Goal: Check status: Check status

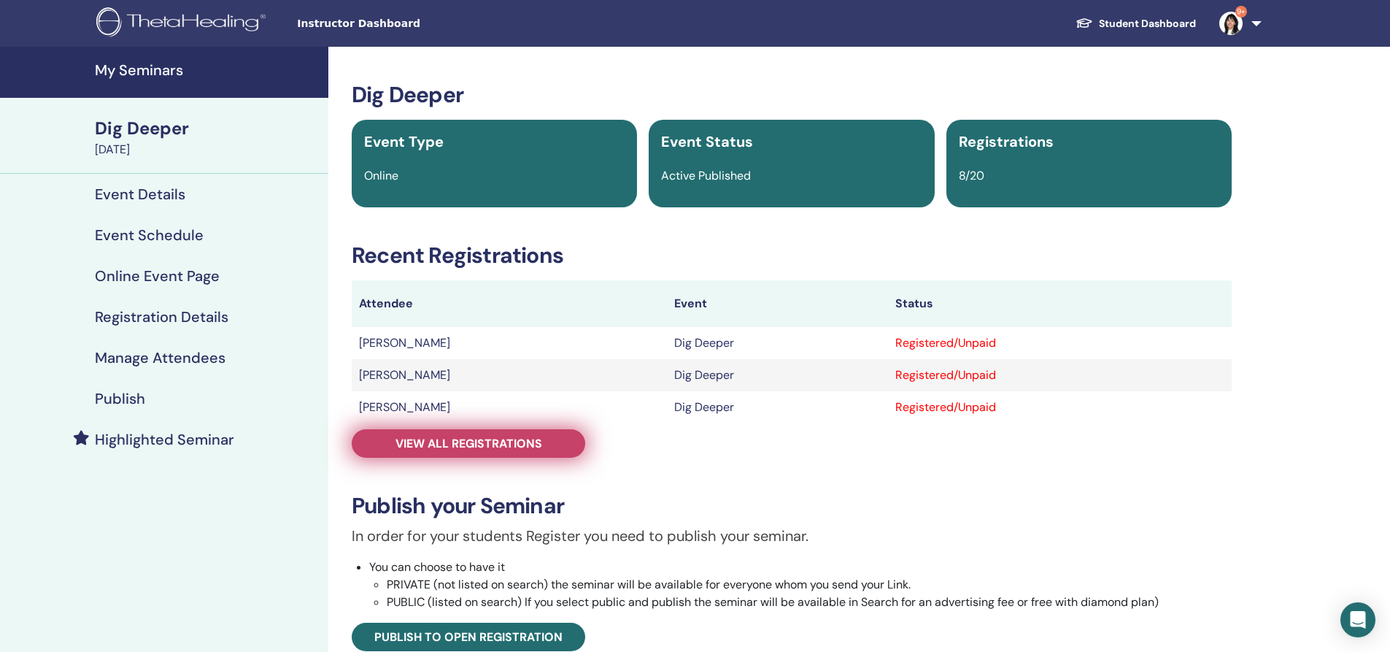
click at [437, 450] on span "View all registrations" at bounding box center [468, 443] width 147 height 15
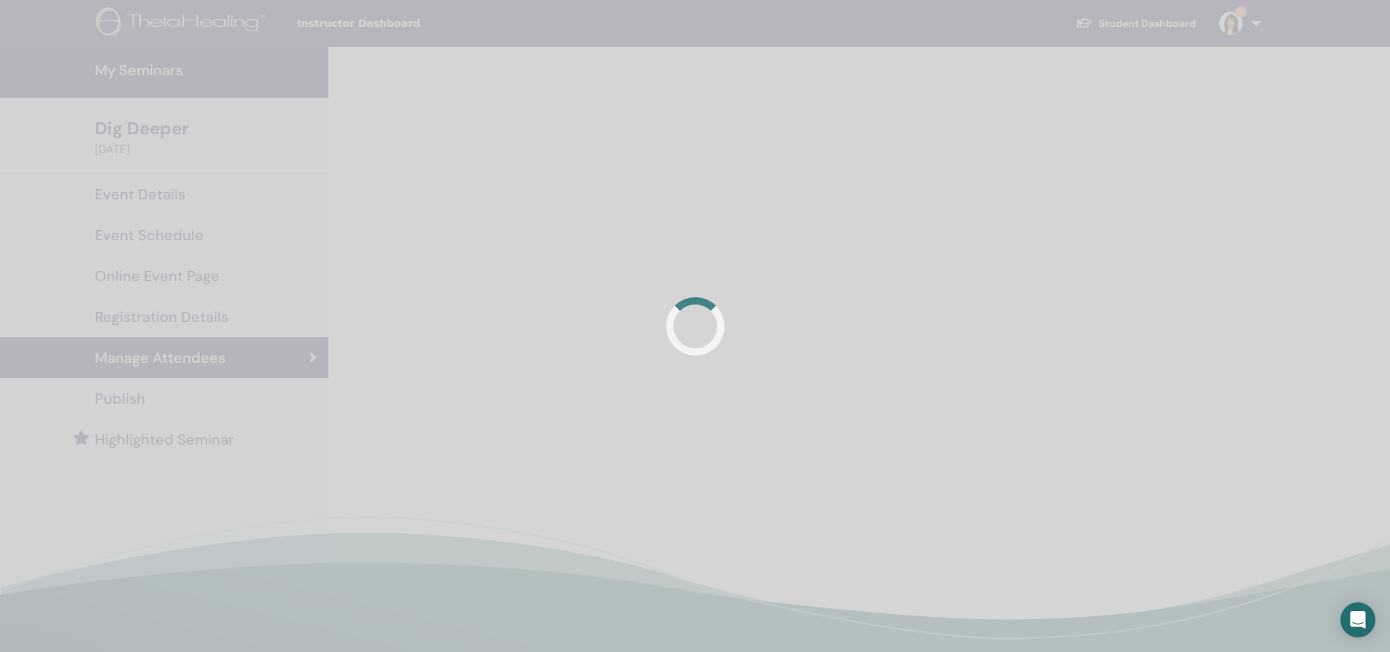
click at [785, 390] on div at bounding box center [695, 326] width 1390 height 652
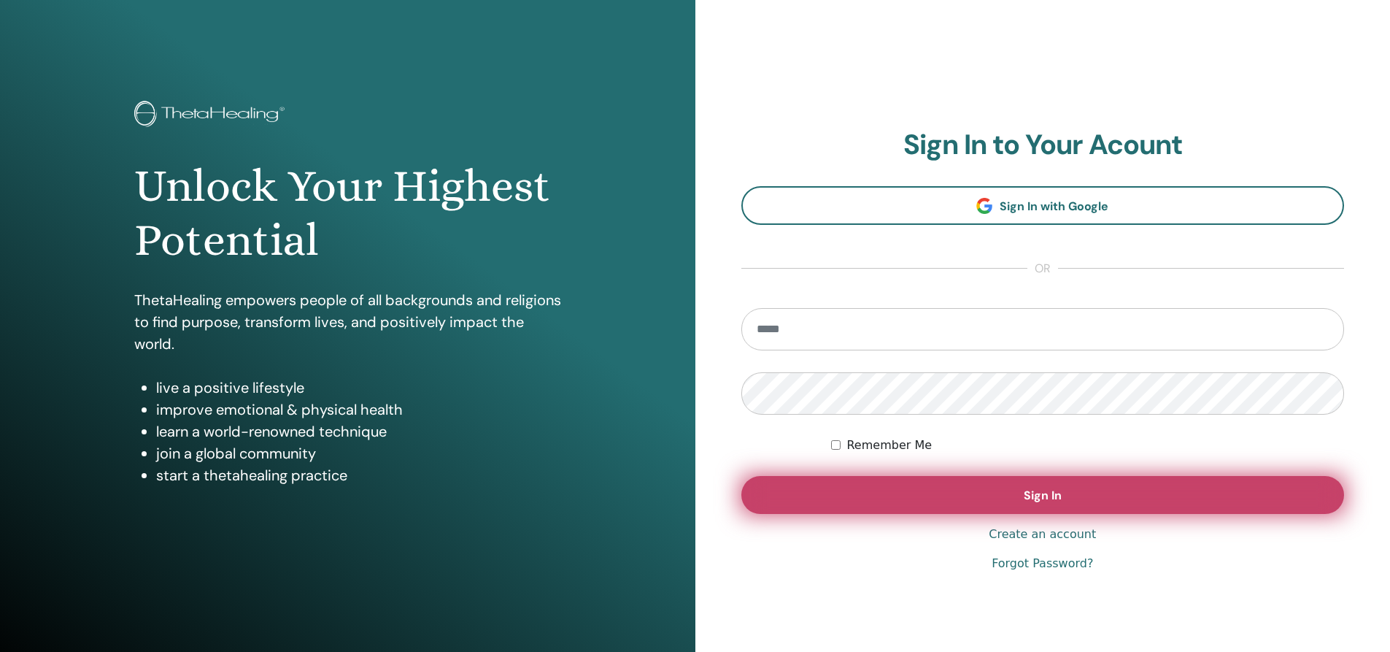
type input "**********"
click at [1047, 496] on span "Sign In" at bounding box center [1043, 494] width 38 height 15
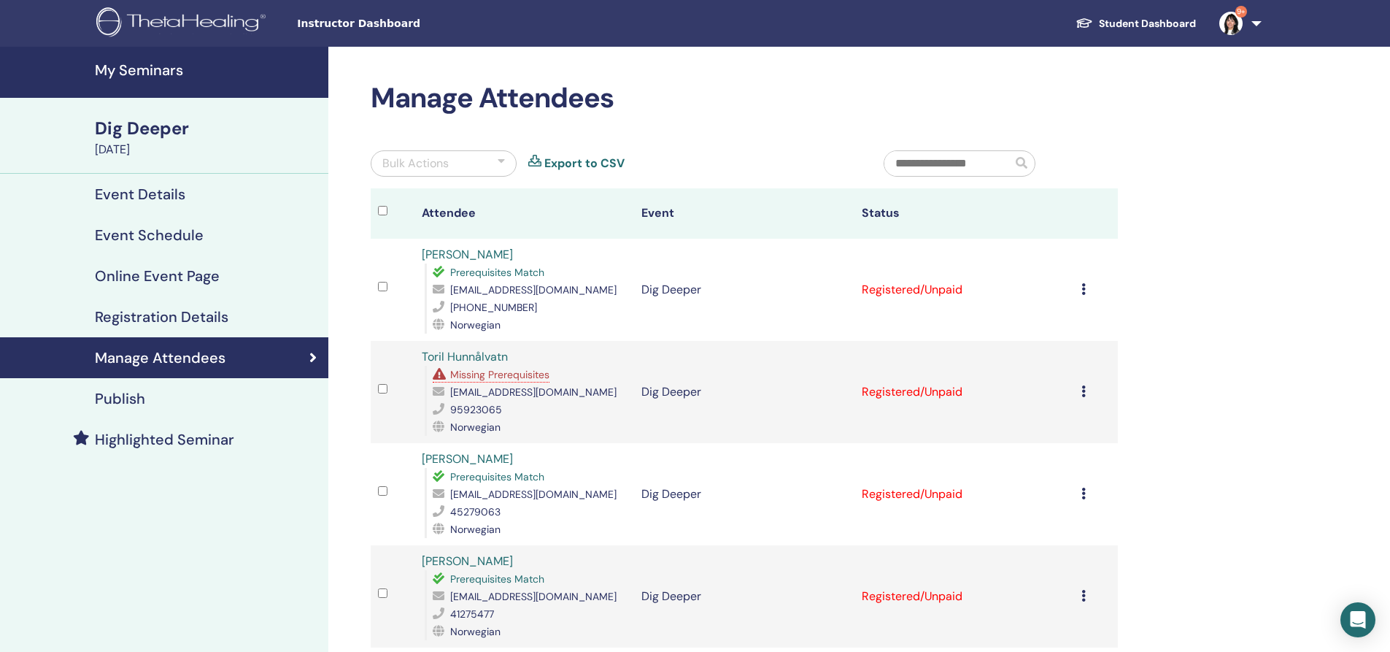
click at [506, 374] on span "Missing Prerequisites" at bounding box center [499, 374] width 99 height 13
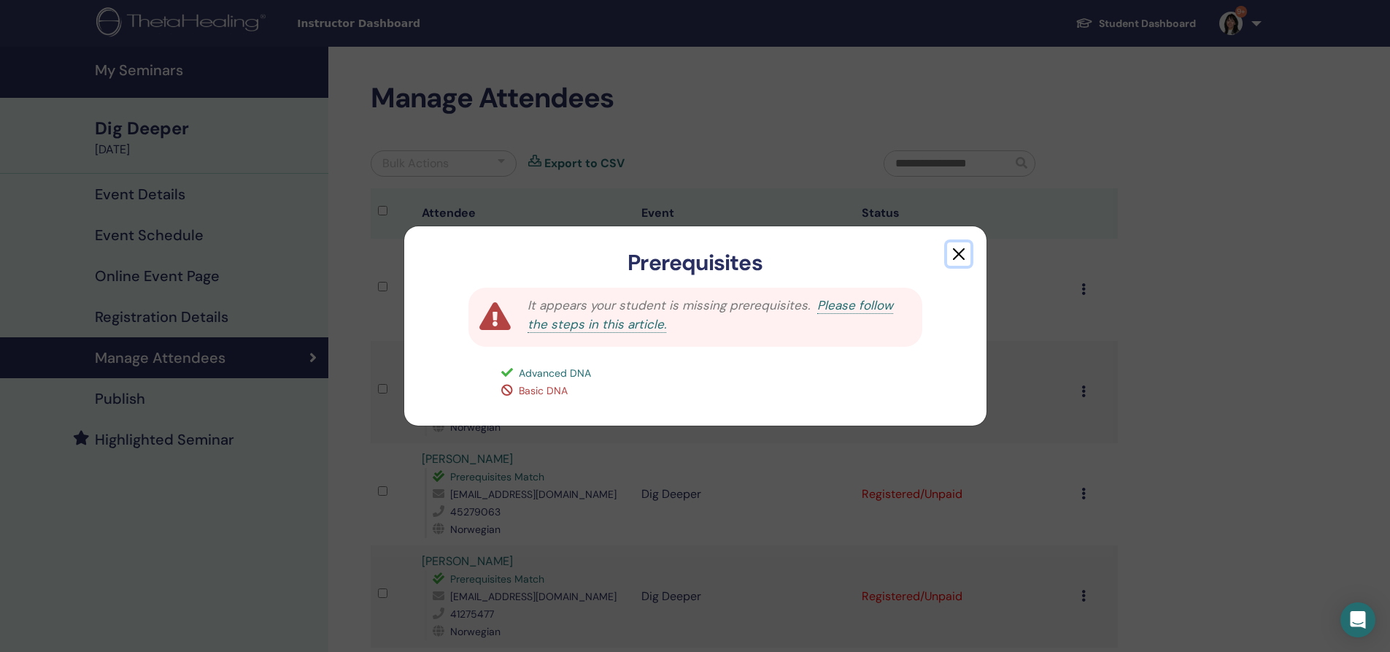
click at [956, 256] on button "button" at bounding box center [958, 253] width 23 height 23
